Goal: Task Accomplishment & Management: Use online tool/utility

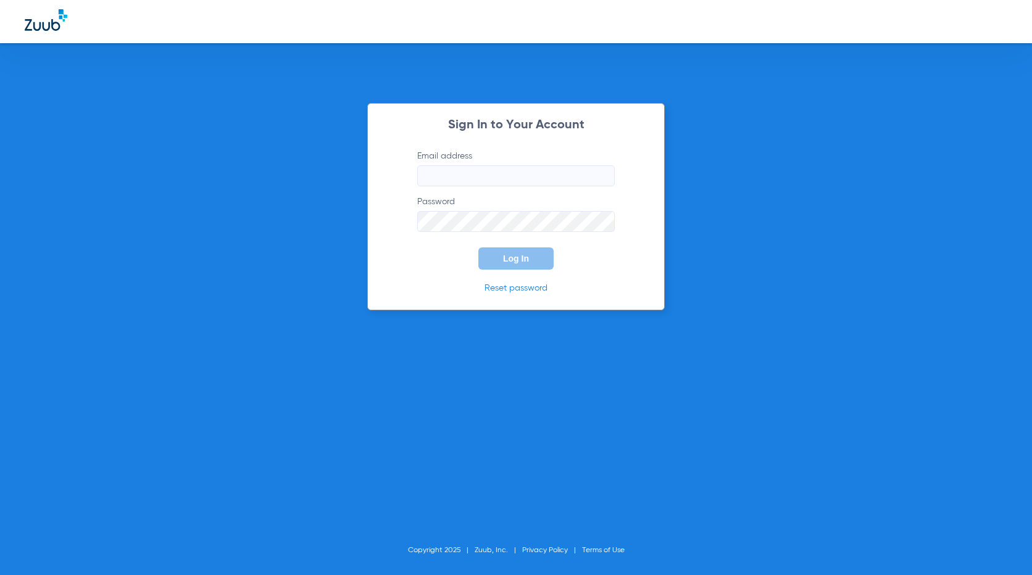
type input "[EMAIL_ADDRESS][DOMAIN_NAME]"
click at [239, 524] on div "Sign In to Your Account Email address [EMAIL_ADDRESS][DOMAIN_NAME] Password Log…" at bounding box center [516, 287] width 1032 height 575
click at [948, 208] on div "Sign In to Your Account Email address [EMAIL_ADDRESS][DOMAIN_NAME] Password Log…" at bounding box center [516, 287] width 1032 height 575
click at [523, 260] on span "Log In" at bounding box center [516, 259] width 26 height 10
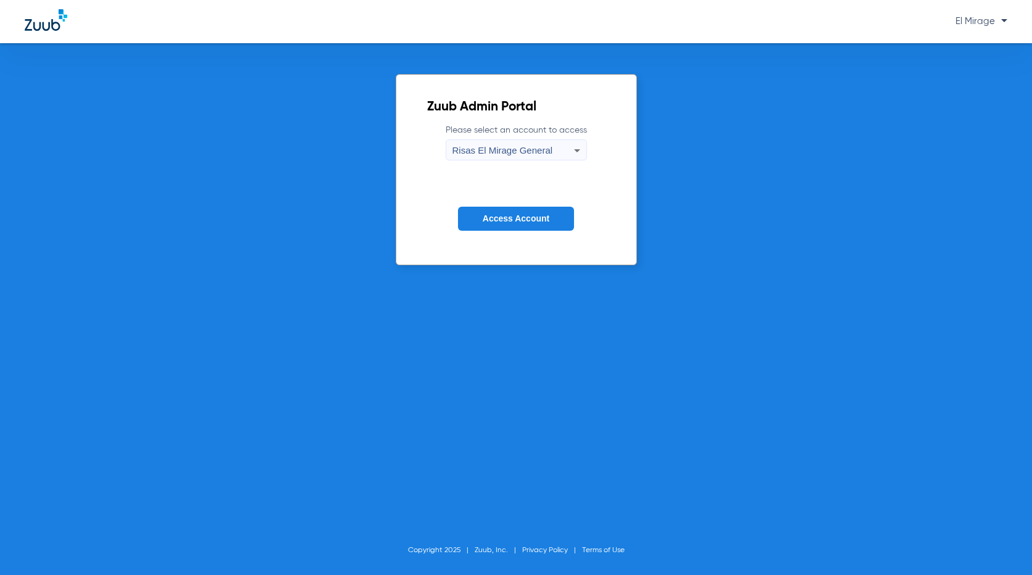
click at [524, 221] on span "Access Account" at bounding box center [516, 219] width 67 height 10
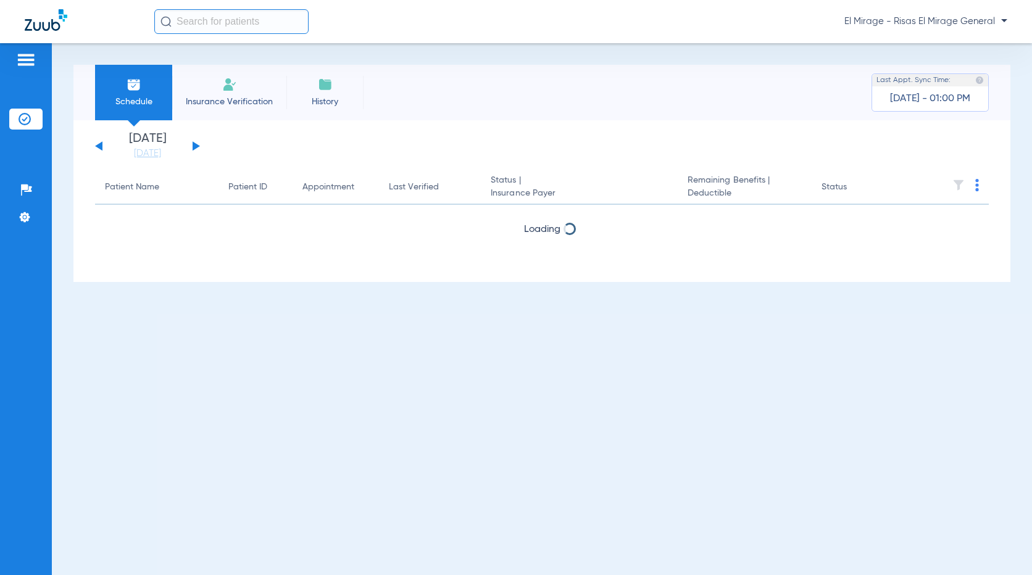
click at [196, 145] on button at bounding box center [196, 145] width 7 height 9
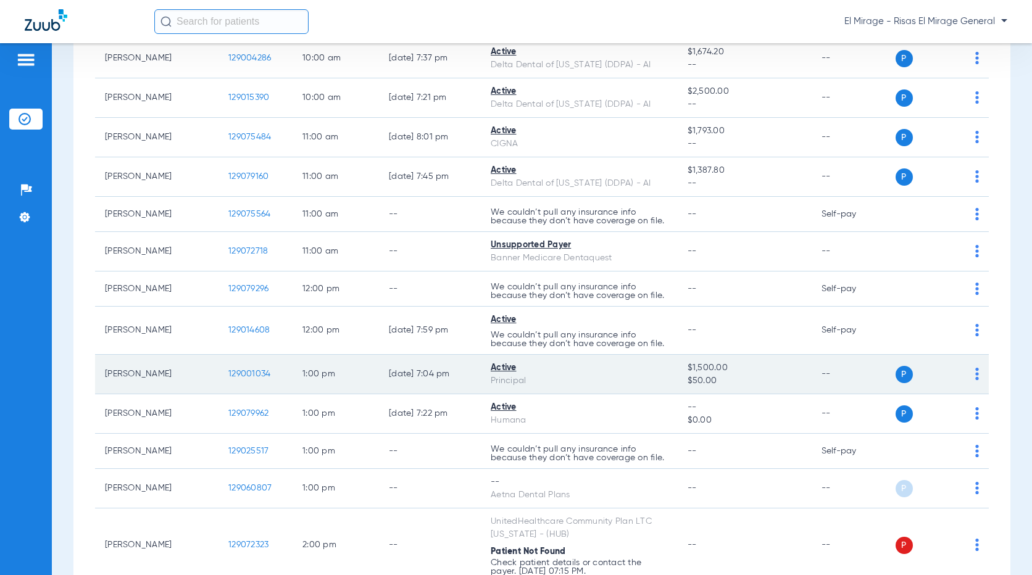
scroll to position [741, 0]
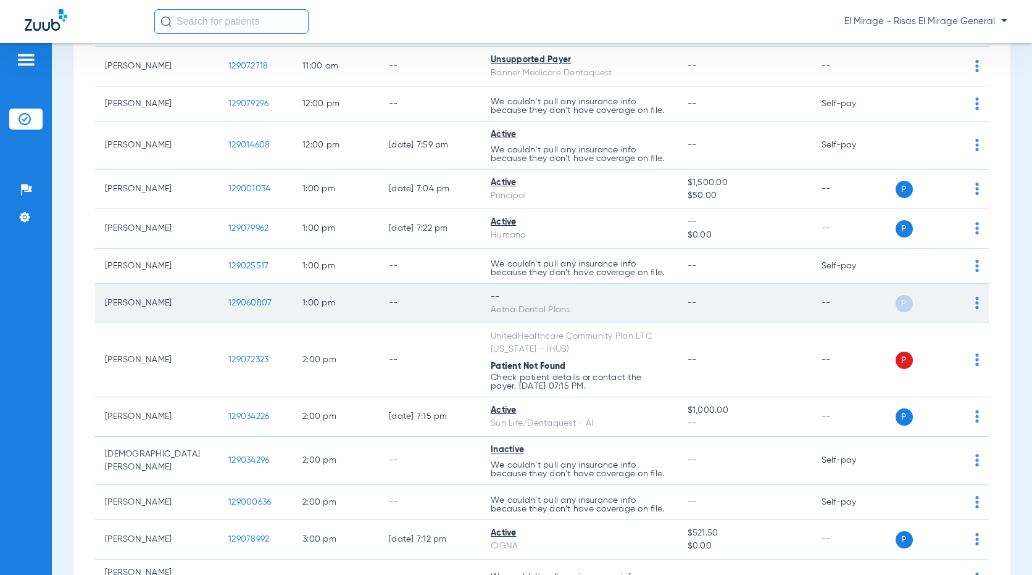
click at [146, 306] on td "[PERSON_NAME]" at bounding box center [156, 304] width 123 height 40
click at [259, 307] on span "129060807" at bounding box center [249, 303] width 43 height 9
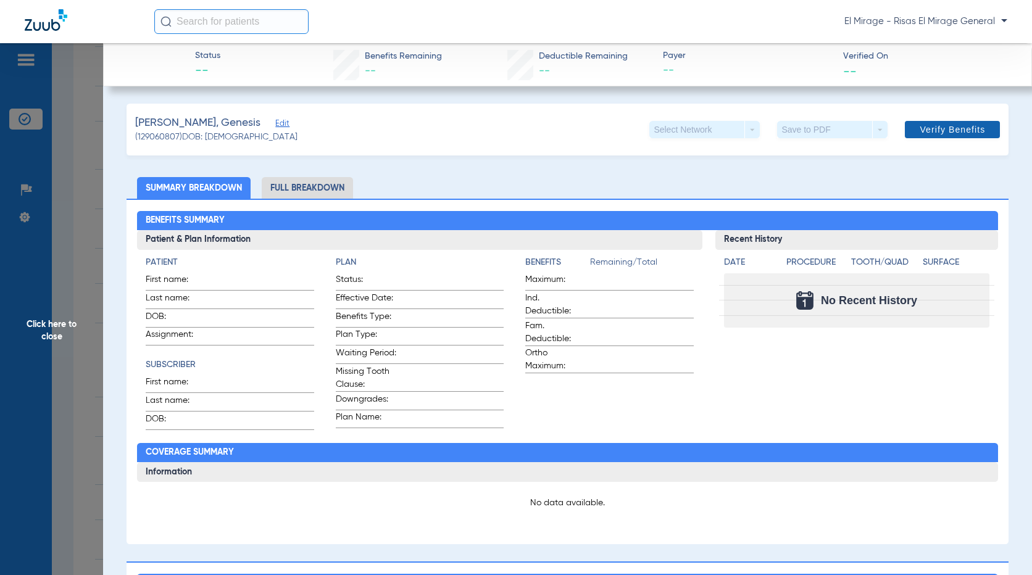
click at [931, 122] on span at bounding box center [952, 130] width 95 height 30
